Goal: Information Seeking & Learning: Find specific fact

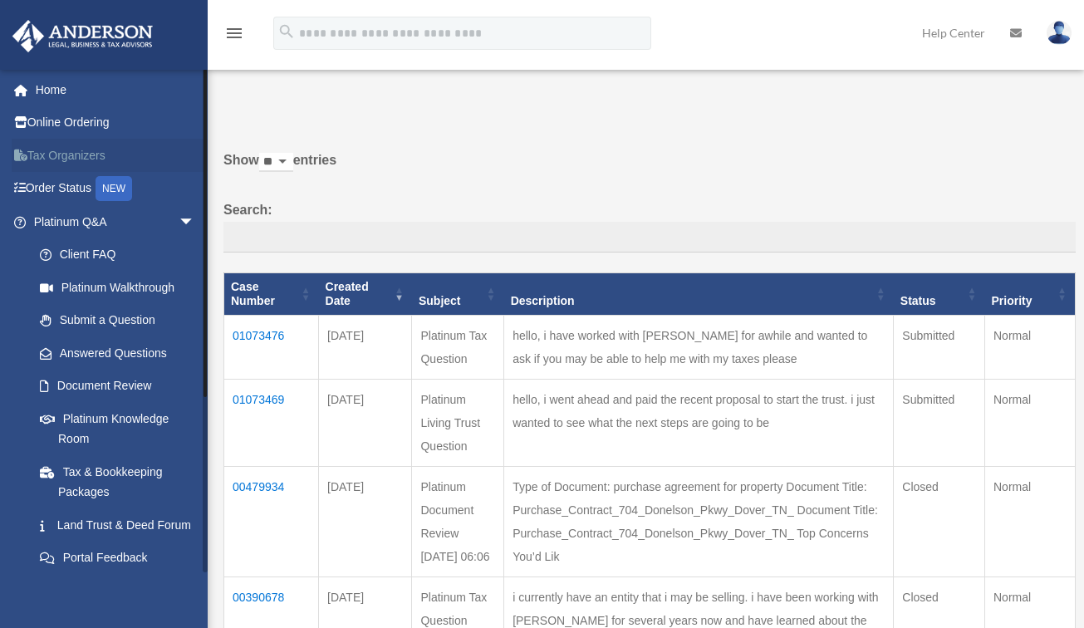
scroll to position [81, 0]
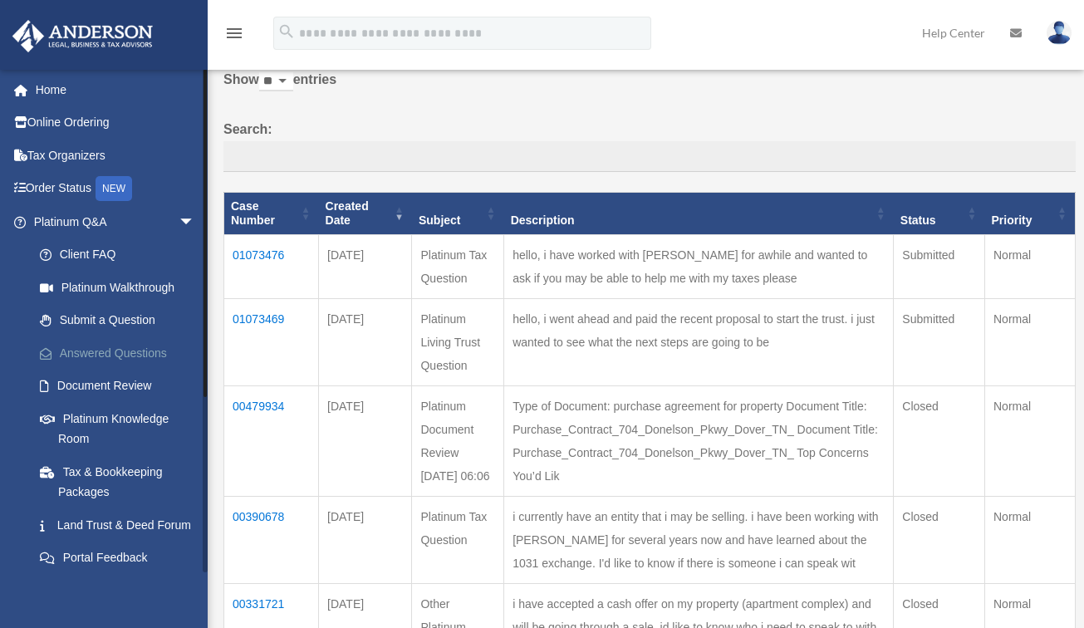
click at [109, 356] on link "Answered Questions" at bounding box center [121, 352] width 197 height 33
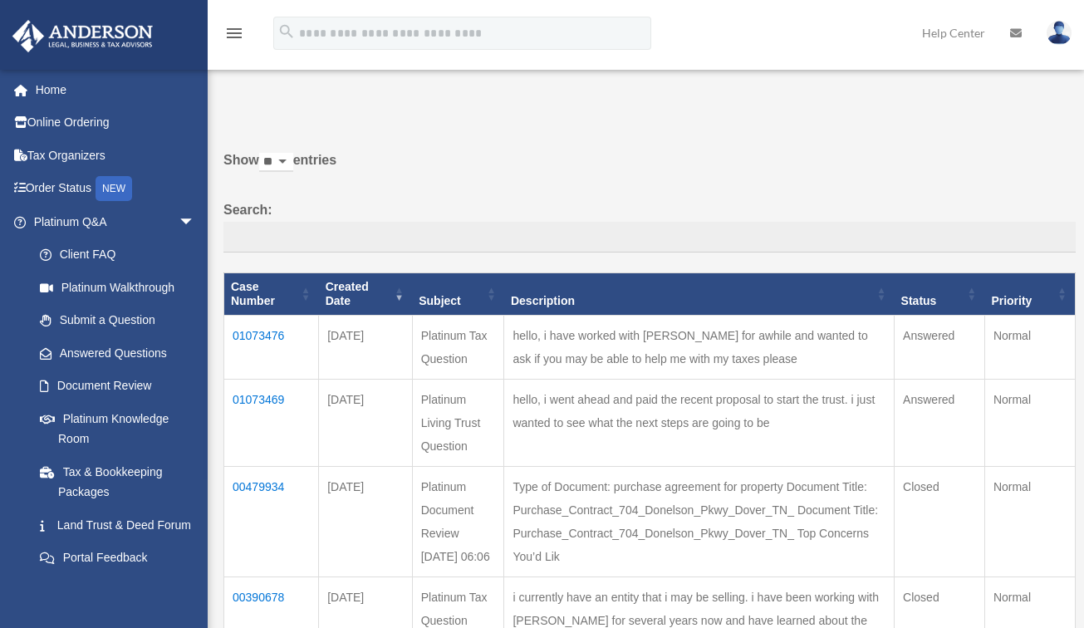
click at [275, 400] on td "01073469" at bounding box center [271, 422] width 95 height 87
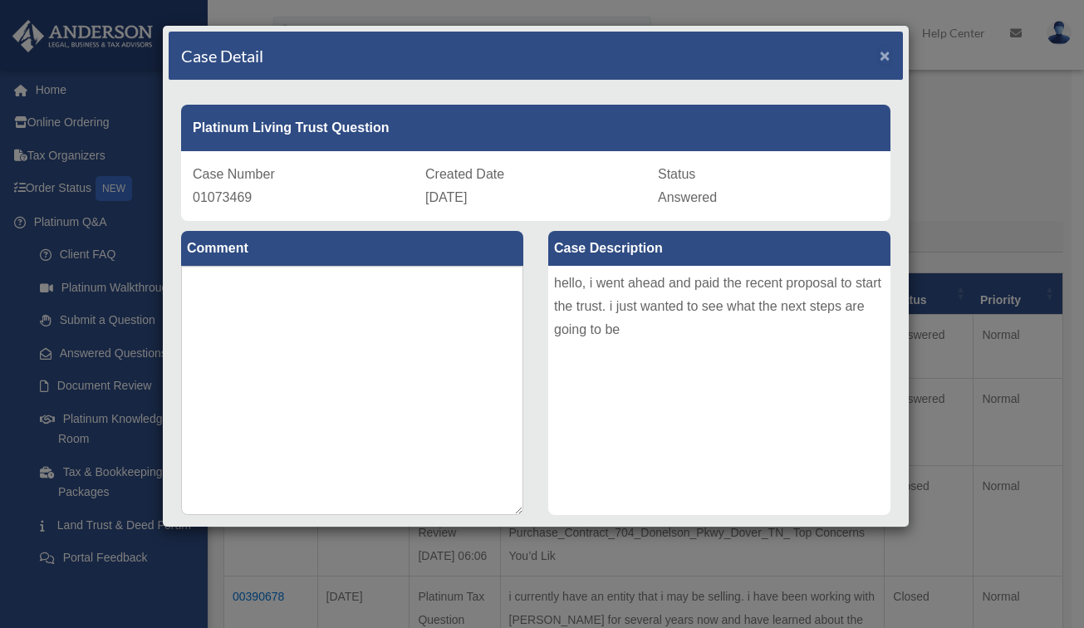
click at [880, 57] on span "×" at bounding box center [885, 55] width 11 height 19
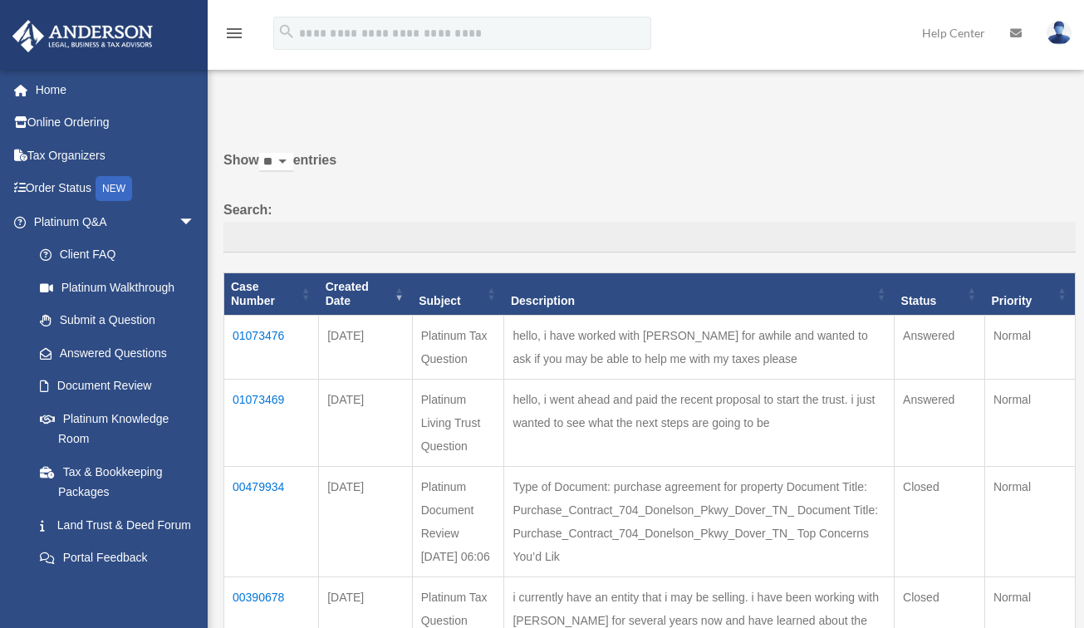
click at [257, 336] on td "01073476" at bounding box center [271, 347] width 95 height 64
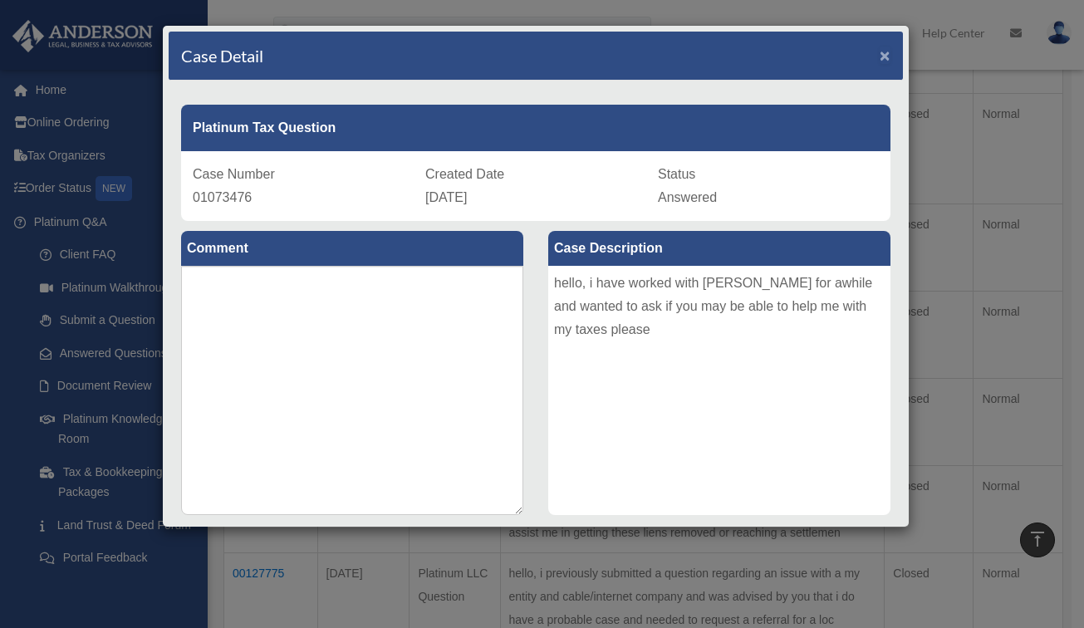
click at [880, 56] on span "×" at bounding box center [885, 55] width 11 height 19
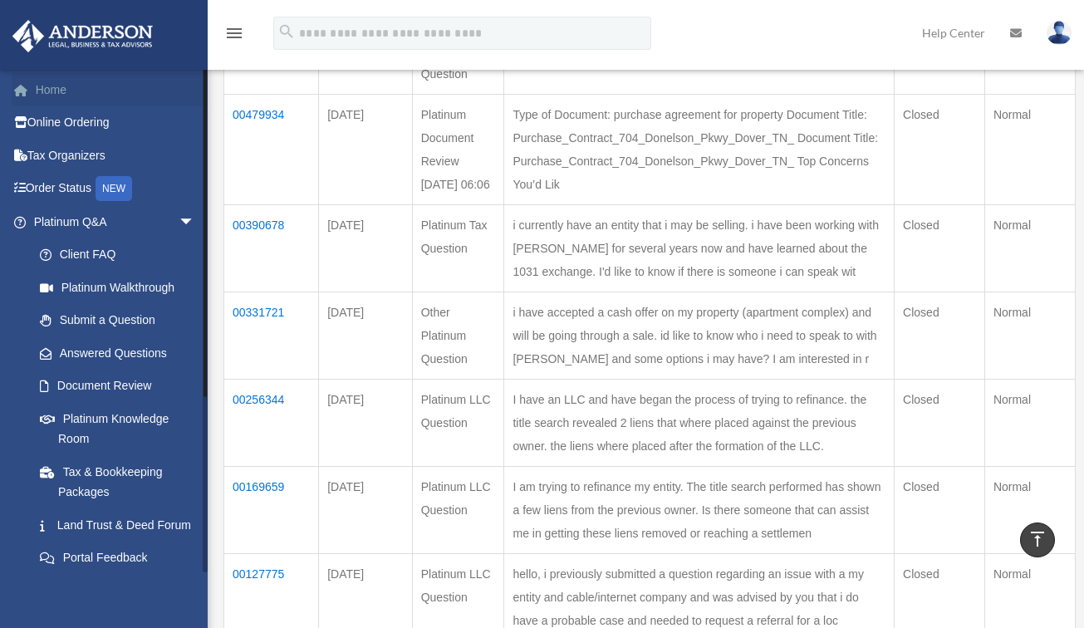
click at [43, 88] on link "Home" at bounding box center [116, 89] width 208 height 33
